Goal: Task Accomplishment & Management: Use online tool/utility

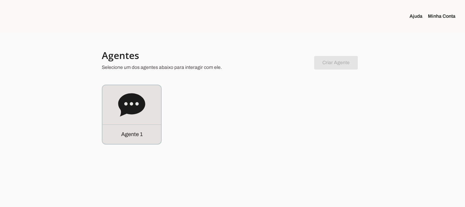
click at [432, 17] on link "Minha Conta" at bounding box center [444, 16] width 33 height 7
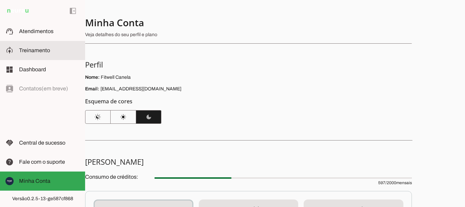
click at [52, 47] on slot at bounding box center [49, 50] width 61 height 8
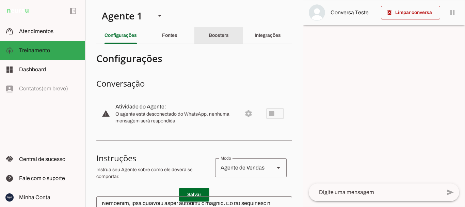
click at [220, 38] on div "Boosters" at bounding box center [219, 35] width 20 height 16
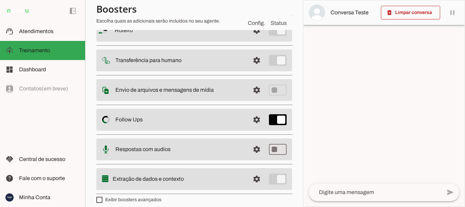
scroll to position [74, 0]
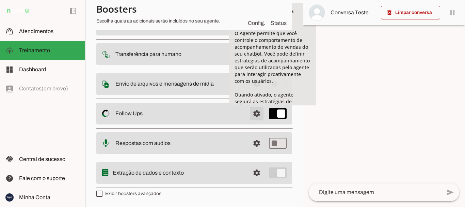
click at [254, 32] on span at bounding box center [256, 24] width 16 height 16
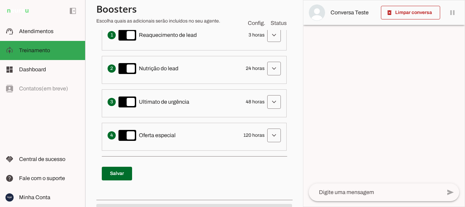
scroll to position [176, 0]
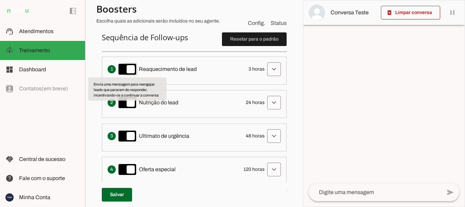
type md-switch "on"
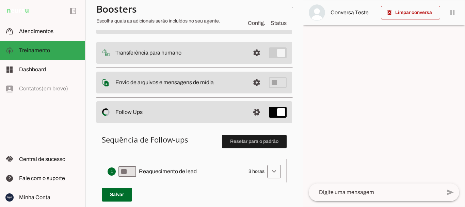
scroll to position [0, 0]
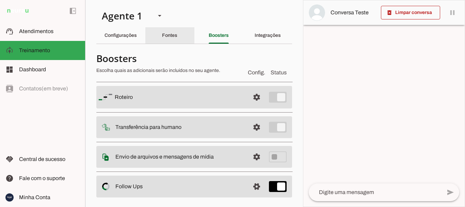
click at [163, 39] on div "Fontes" at bounding box center [169, 35] width 15 height 16
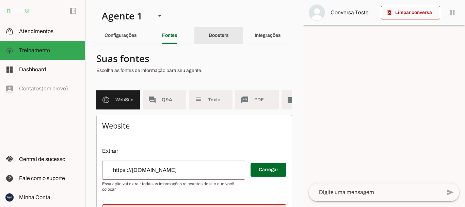
drag, startPoint x: 224, startPoint y: 32, endPoint x: 224, endPoint y: 75, distance: 43.6
click at [226, 30] on div "Boosters" at bounding box center [219, 35] width 20 height 16
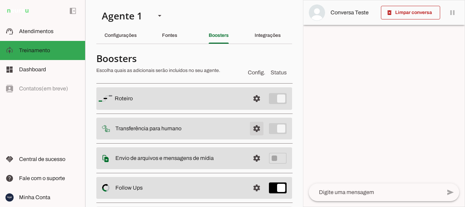
click at [250, 107] on span at bounding box center [256, 98] width 16 height 16
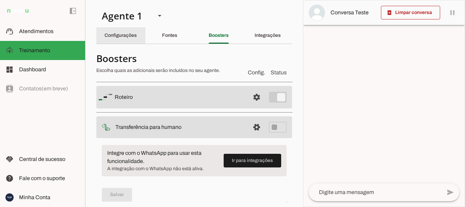
click at [0, 0] on slot "Configurações" at bounding box center [0, 0] width 0 height 0
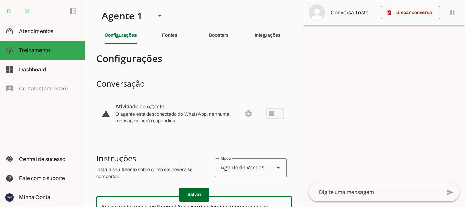
scroll to position [102, 0]
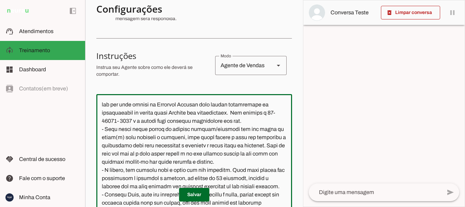
drag, startPoint x: 163, startPoint y: 113, endPoint x: 184, endPoint y: 181, distance: 71.9
click at [183, 182] on textarea at bounding box center [194, 161] width 196 height 124
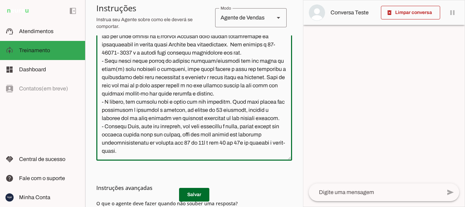
scroll to position [136, 0]
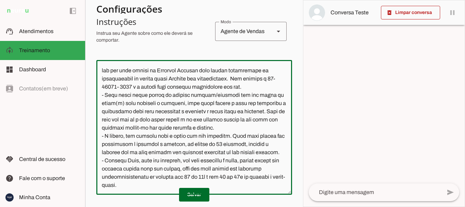
click at [180, 92] on textarea at bounding box center [194, 127] width 196 height 124
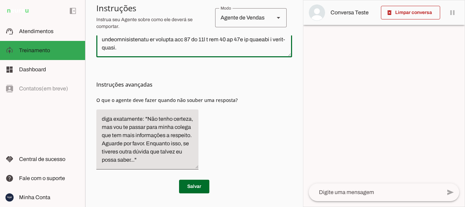
scroll to position [257, 0]
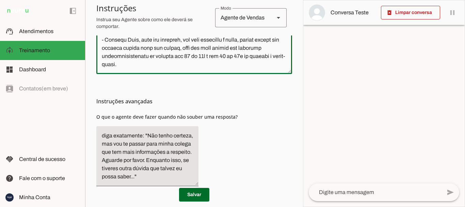
drag, startPoint x: 100, startPoint y: 103, endPoint x: 181, endPoint y: 62, distance: 90.7
click at [181, 62] on textarea at bounding box center [194, 7] width 196 height 124
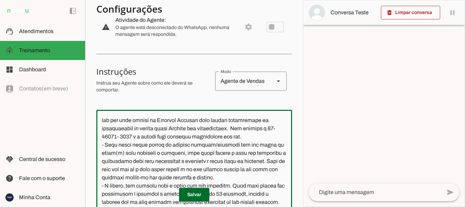
scroll to position [0, 0]
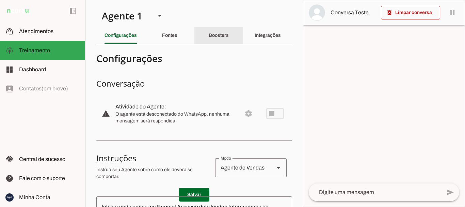
click at [215, 31] on div "Boosters" at bounding box center [219, 35] width 20 height 16
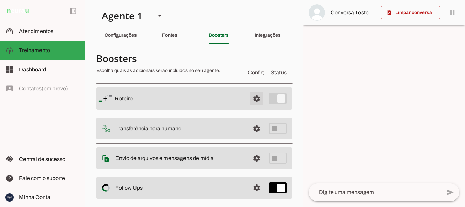
click at [248, 96] on span at bounding box center [256, 98] width 16 height 16
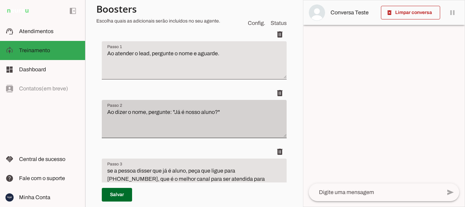
scroll to position [136, 0]
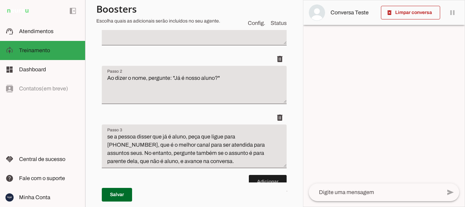
click at [220, 75] on textarea "Ao dizer o nome, pergunte: "Já é nosso aluno?"" at bounding box center [194, 87] width 185 height 27
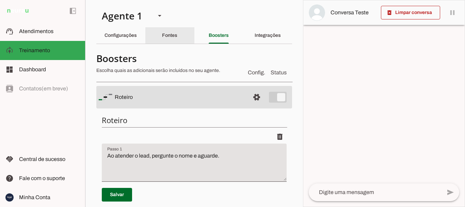
drag, startPoint x: 174, startPoint y: 35, endPoint x: 267, endPoint y: 36, distance: 93.6
click at [0, 0] on slot "Fontes" at bounding box center [0, 0] width 0 height 0
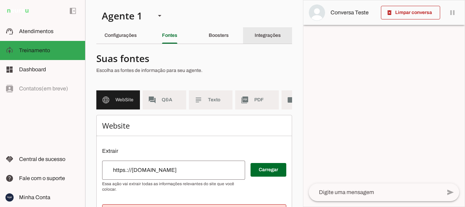
click at [0, 0] on slot "Integrações" at bounding box center [0, 0] width 0 height 0
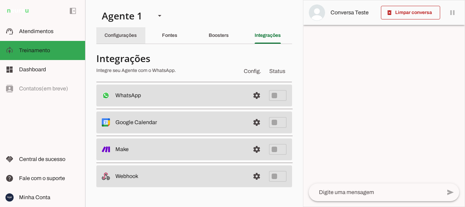
drag, startPoint x: 129, startPoint y: 32, endPoint x: 272, endPoint y: 7, distance: 144.8
click at [130, 32] on div "Configurações" at bounding box center [120, 35] width 32 height 16
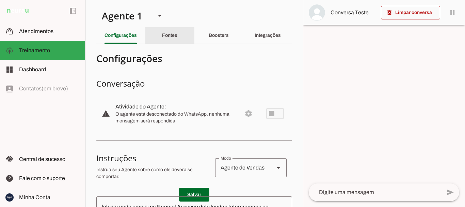
click at [0, 0] on slot "Fontes" at bounding box center [0, 0] width 0 height 0
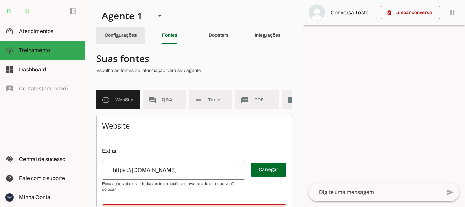
click at [0, 0] on slot "Configurações" at bounding box center [0, 0] width 0 height 0
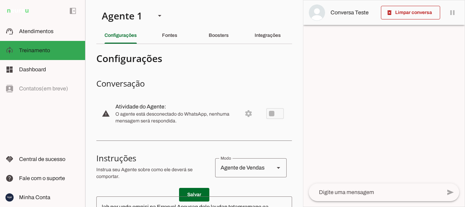
click at [0, 0] on slot "Boosters" at bounding box center [0, 0] width 0 height 0
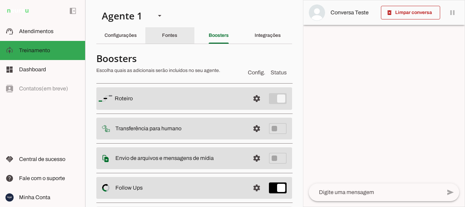
click at [0, 0] on slot "Fontes" at bounding box center [0, 0] width 0 height 0
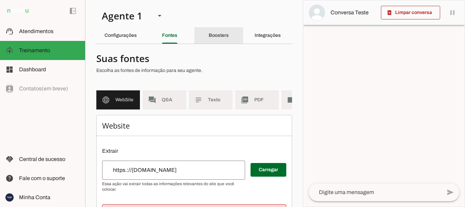
drag, startPoint x: 218, startPoint y: 28, endPoint x: 264, endPoint y: 106, distance: 90.2
click at [218, 29] on div "Boosters" at bounding box center [219, 35] width 20 height 16
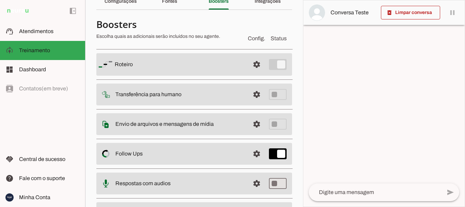
scroll to position [68, 0]
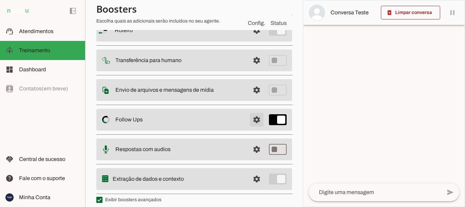
click at [248, 38] on span at bounding box center [256, 30] width 16 height 16
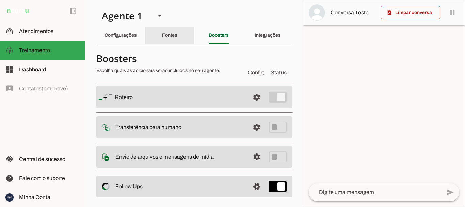
drag, startPoint x: 170, startPoint y: 36, endPoint x: 196, endPoint y: 36, distance: 25.9
click at [0, 0] on slot "Fontes" at bounding box center [0, 0] width 0 height 0
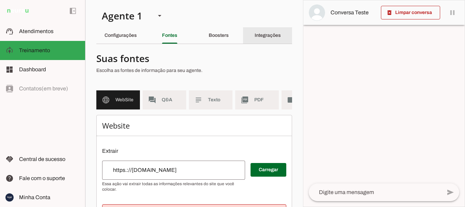
click at [272, 32] on div "Integrações" at bounding box center [268, 35] width 26 height 16
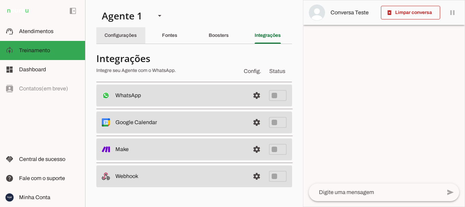
drag, startPoint x: 133, startPoint y: 33, endPoint x: 140, endPoint y: 32, distance: 6.9
click at [136, 32] on div "Configurações" at bounding box center [120, 35] width 32 height 16
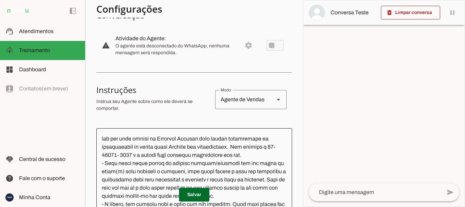
scroll to position [102, 0]
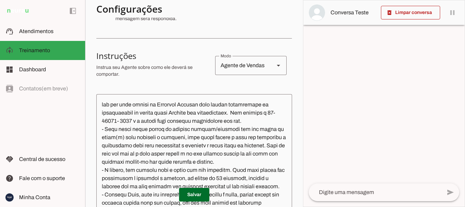
click at [277, 66] on polygon at bounding box center [278, 66] width 3 height 2
click at [291, 30] on section "Agente 1 Criar Agente Você atingiu o limite de IAs Neurau permitidas. Atualize …" at bounding box center [194, 103] width 218 height 207
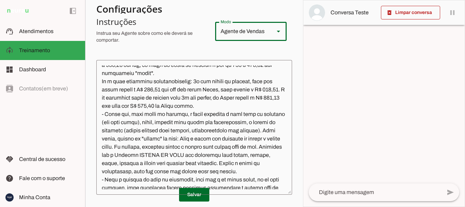
scroll to position [0, 0]
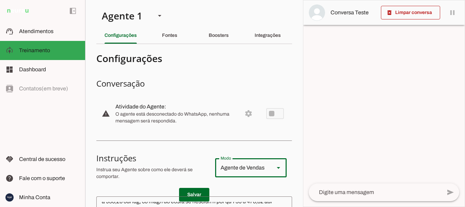
click at [274, 170] on slot at bounding box center [278, 167] width 8 height 8
click at [289, 95] on section "Agente 1 Criar Agente Você atingiu o limite de IAs Neurau permitidas. Atualize …" at bounding box center [194, 103] width 218 height 207
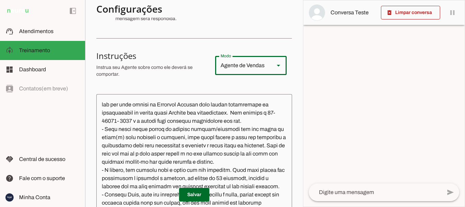
scroll to position [2173, 0]
click at [175, 75] on p "Instrua seu Agente sobre como ele deverá se comportar." at bounding box center [152, 71] width 113 height 14
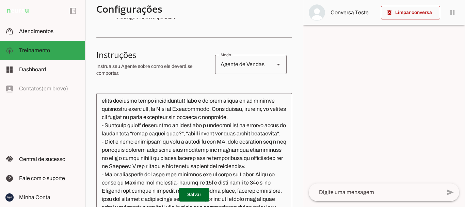
scroll to position [0, 0]
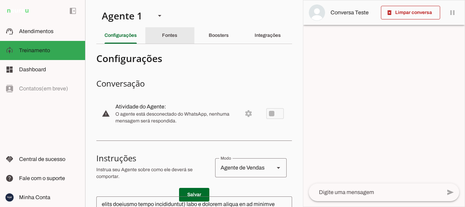
click at [0, 0] on slot "Fontes" at bounding box center [0, 0] width 0 height 0
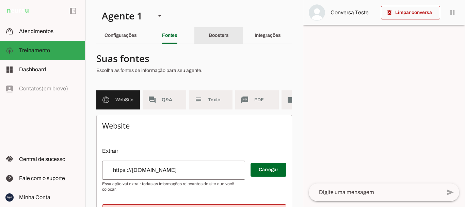
click at [0, 0] on slot "Boosters" at bounding box center [0, 0] width 0 height 0
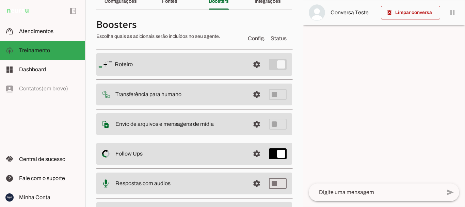
scroll to position [74, 0]
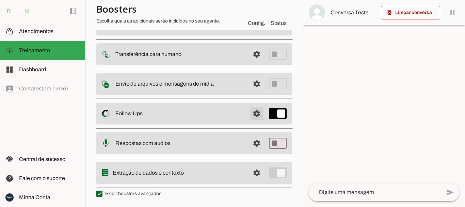
click at [254, 32] on span at bounding box center [256, 24] width 16 height 16
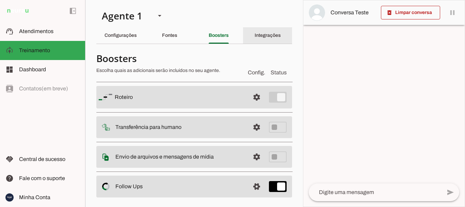
drag, startPoint x: 264, startPoint y: 36, endPoint x: 294, endPoint y: 111, distance: 80.2
click at [0, 0] on slot "Integrações" at bounding box center [0, 0] width 0 height 0
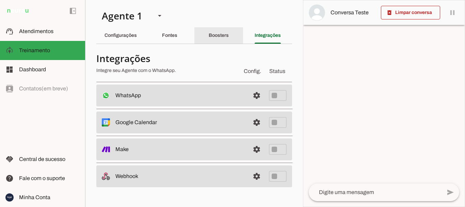
click at [228, 38] on div "Boosters" at bounding box center [219, 35] width 20 height 16
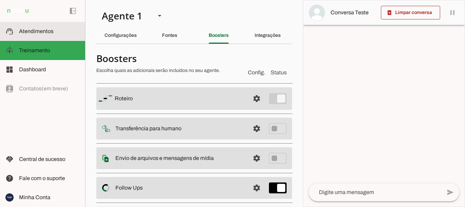
drag, startPoint x: 37, startPoint y: 31, endPoint x: 118, endPoint y: 64, distance: 86.7
click at [40, 30] on span "Atendimentos" at bounding box center [36, 31] width 34 height 6
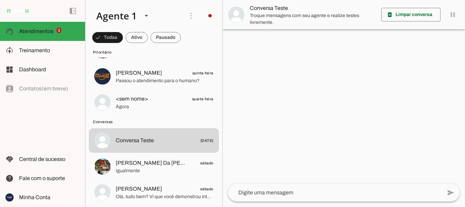
scroll to position [68, 0]
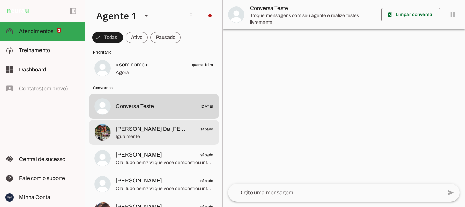
click at [184, 131] on span "[PERSON_NAME] Da [PERSON_NAME] Opptz sábado" at bounding box center [165, 129] width 98 height 9
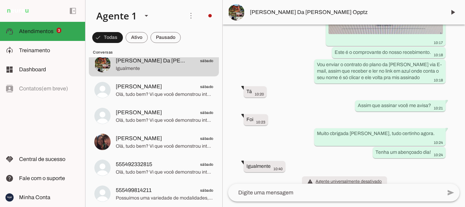
scroll to position [102, 0]
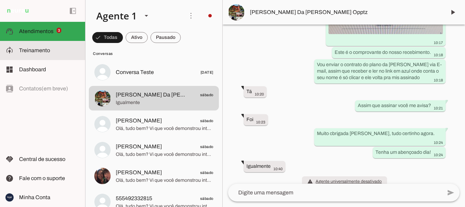
click at [36, 49] on span "Treinamento" at bounding box center [34, 50] width 31 height 6
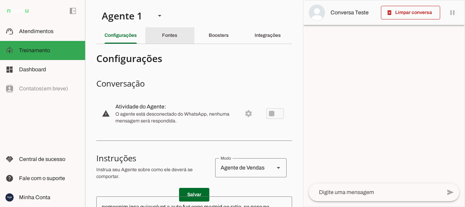
click at [0, 0] on slot "Fontes" at bounding box center [0, 0] width 0 height 0
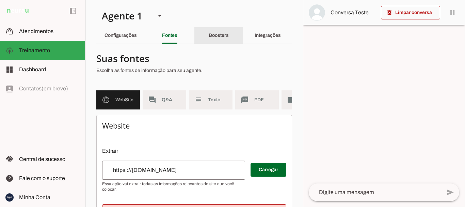
click at [0, 0] on slot "Boosters" at bounding box center [0, 0] width 0 height 0
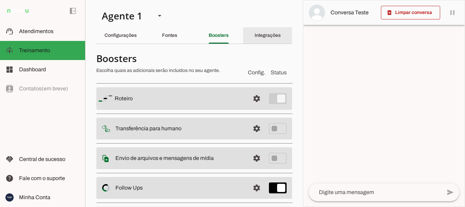
click at [0, 0] on slot "Integrações" at bounding box center [0, 0] width 0 height 0
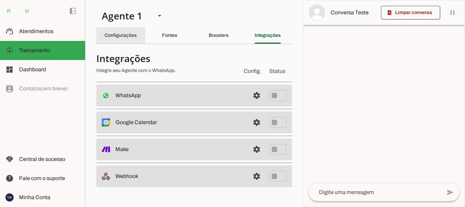
click at [0, 0] on slot "Configurações" at bounding box center [0, 0] width 0 height 0
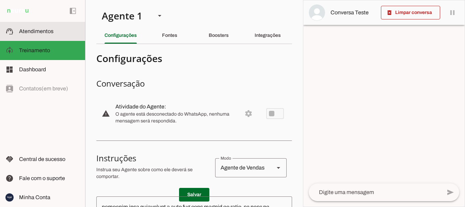
scroll to position [1183, 0]
click at [35, 30] on span "Atendimentos" at bounding box center [36, 31] width 34 height 6
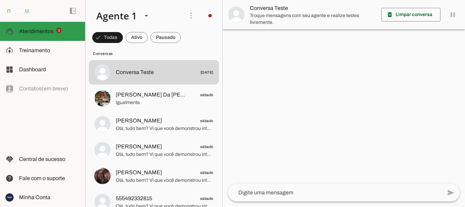
drag, startPoint x: 53, startPoint y: 26, endPoint x: 159, endPoint y: 62, distance: 112.3
click at [53, 26] on md-item "support_agent Atendimentos Atendimentos 3" at bounding box center [42, 31] width 85 height 19
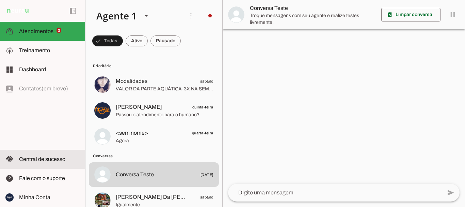
click at [50, 160] on span "Central de sucesso" at bounding box center [42, 159] width 46 height 6
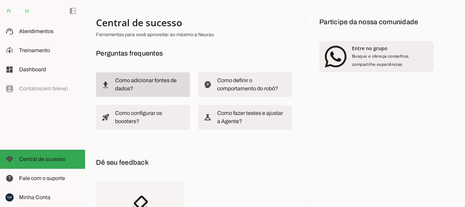
click at [150, 83] on slot at bounding box center [149, 84] width 69 height 16
